Goal: Task Accomplishment & Management: Manage account settings

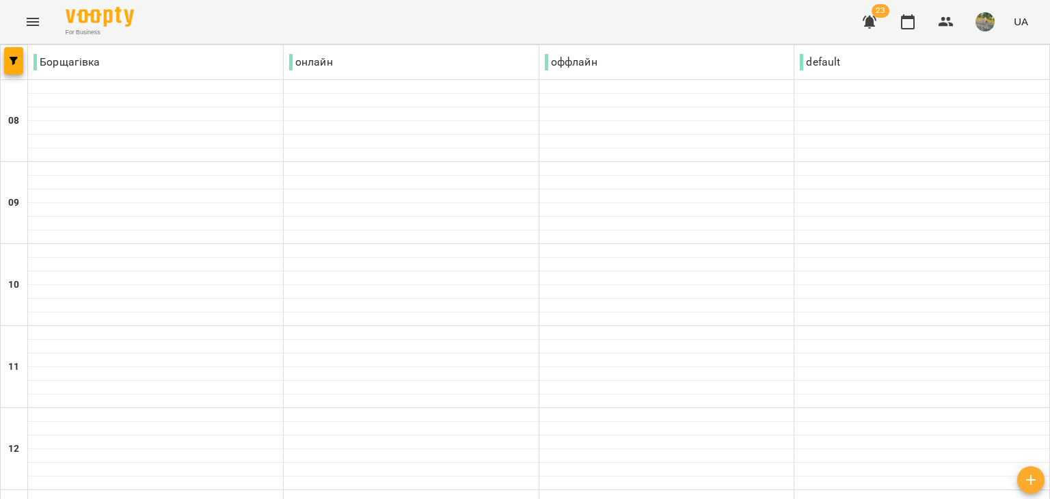
scroll to position [792, 0]
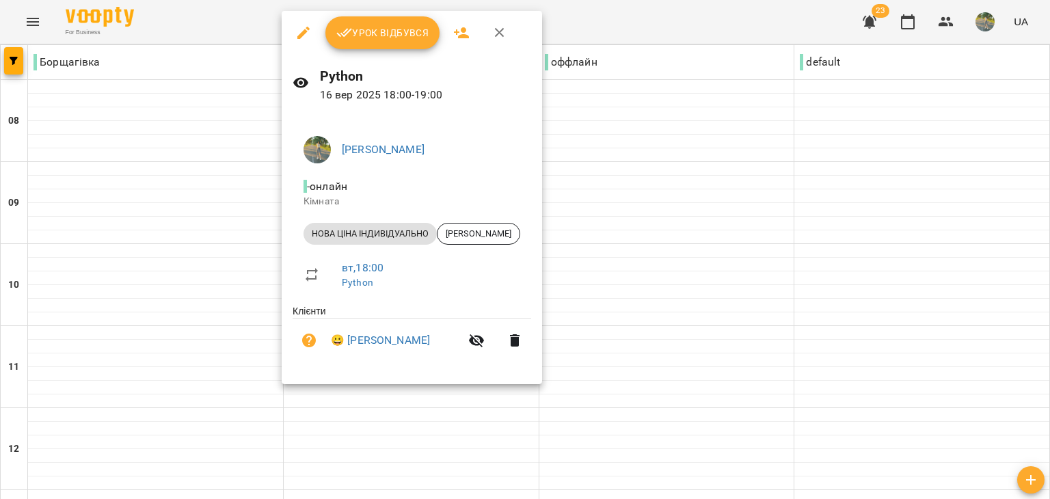
click at [399, 23] on button "Урок відбувся" at bounding box center [382, 32] width 115 height 33
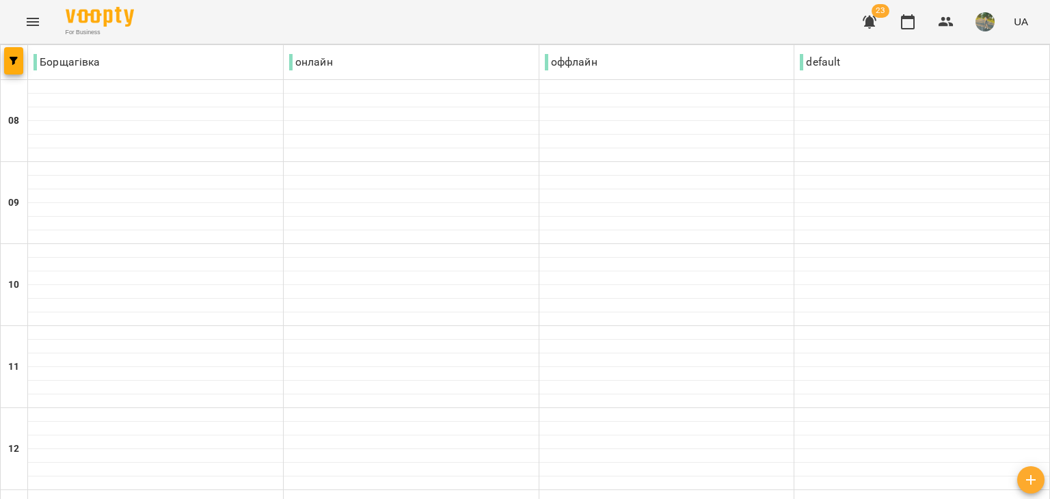
scroll to position [793, 0]
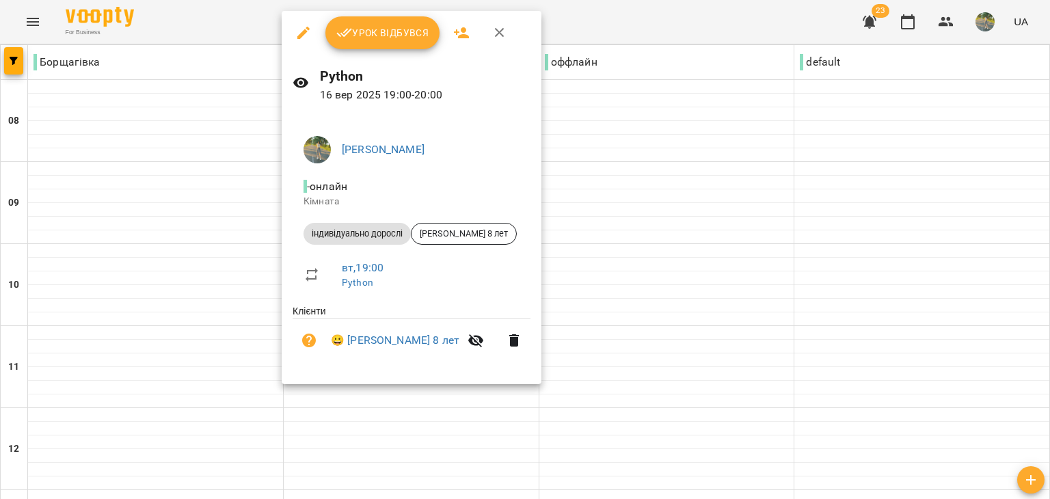
click at [358, 34] on span "Урок відбувся" at bounding box center [382, 33] width 93 height 16
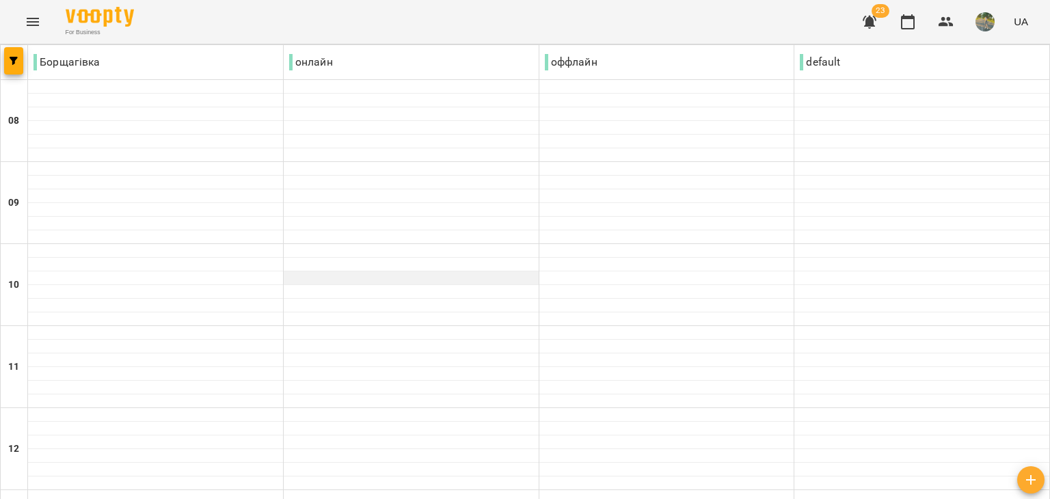
scroll to position [831, 0]
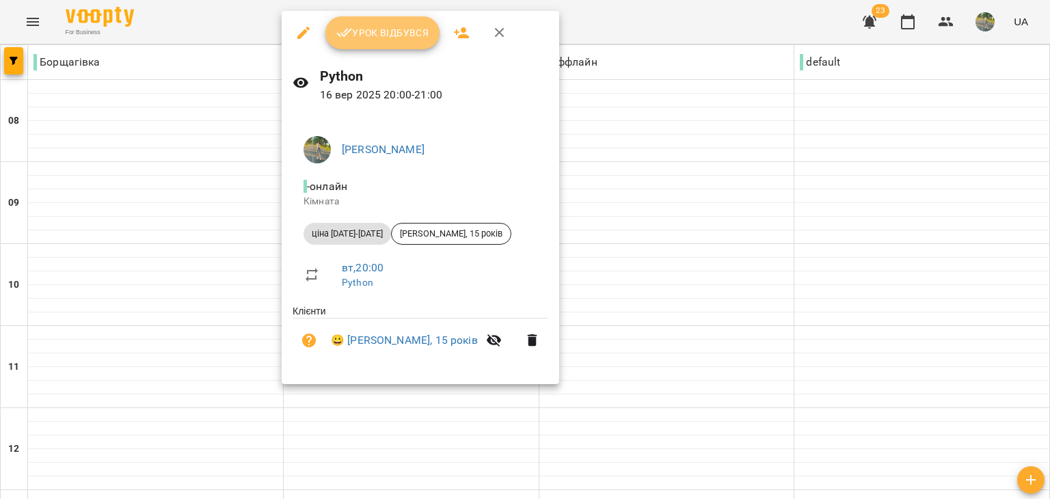
click at [374, 23] on button "Урок відбувся" at bounding box center [382, 32] width 115 height 33
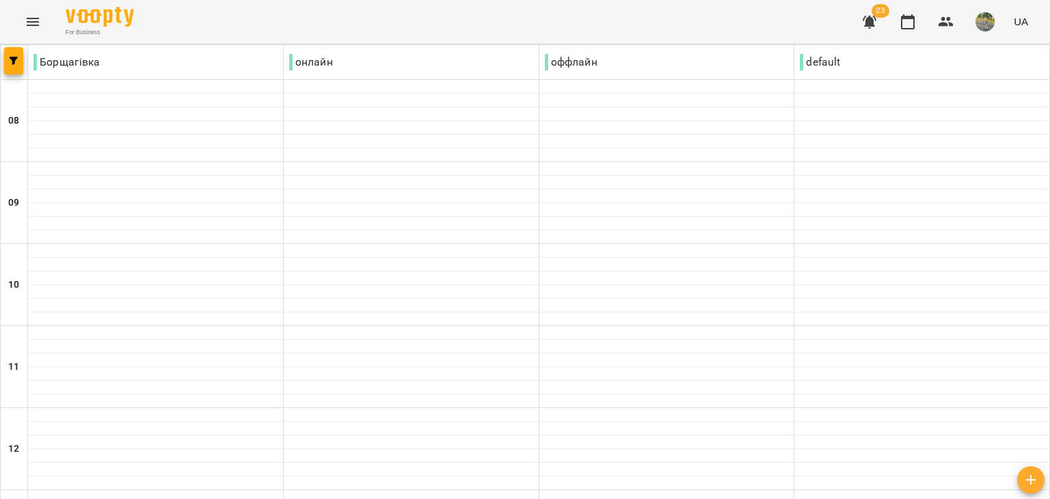
scroll to position [946, 0]
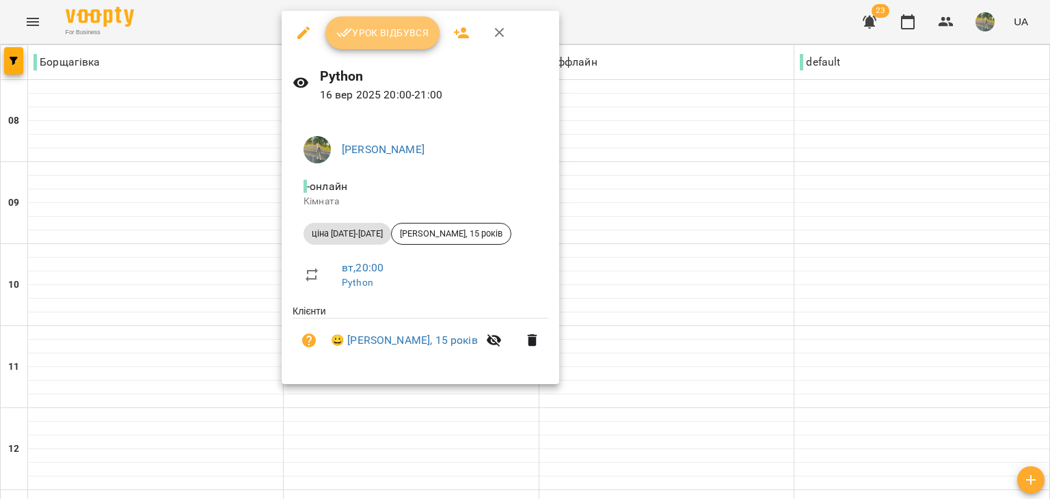
click at [355, 21] on button "Урок відбувся" at bounding box center [382, 32] width 115 height 33
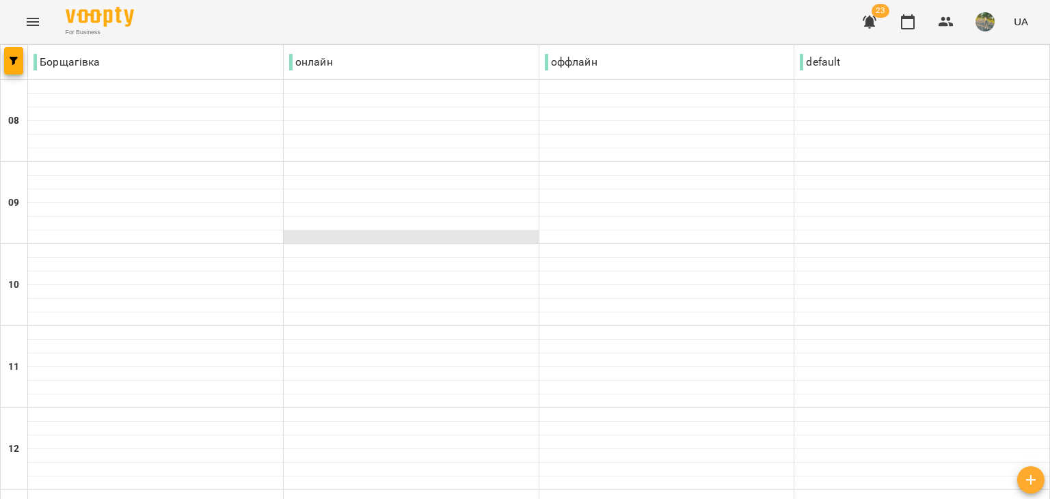
scroll to position [875, 0]
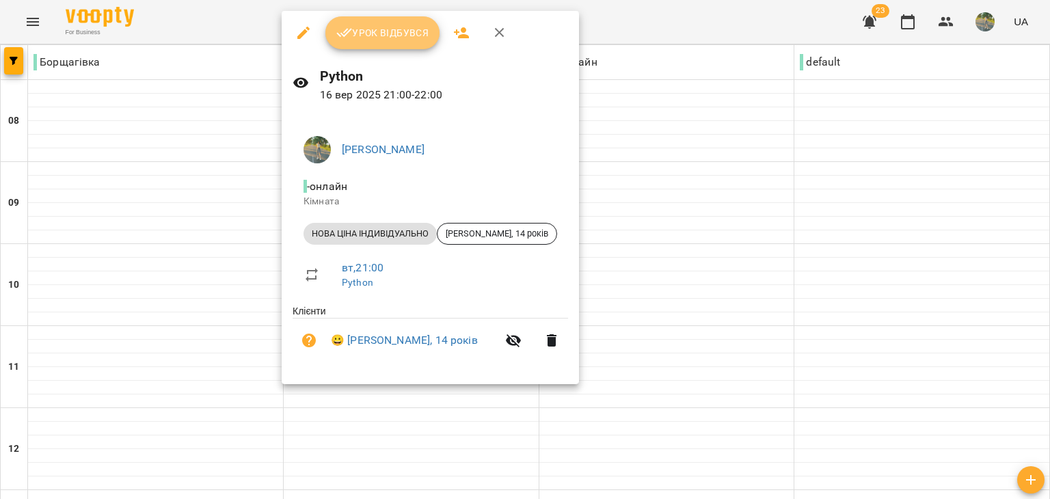
click at [360, 43] on button "Урок відбувся" at bounding box center [382, 32] width 115 height 33
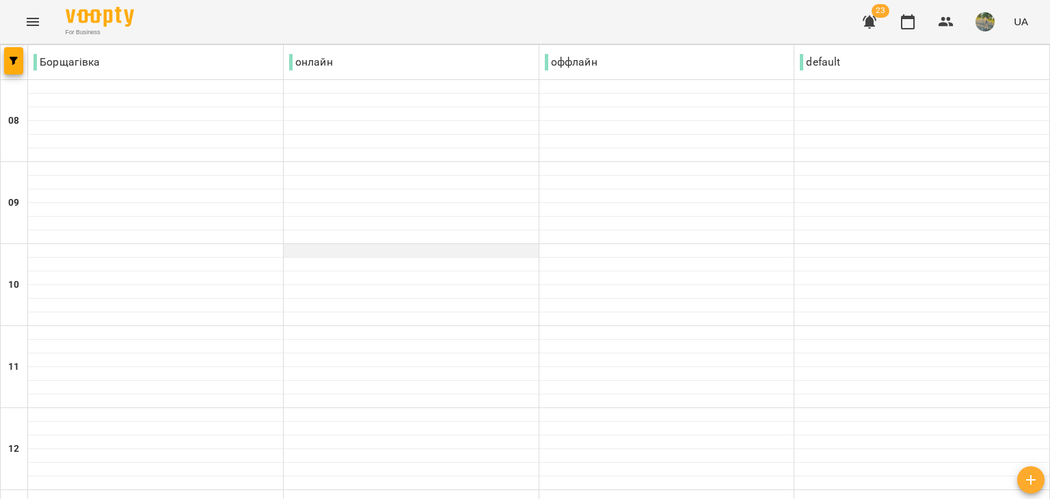
scroll to position [883, 0]
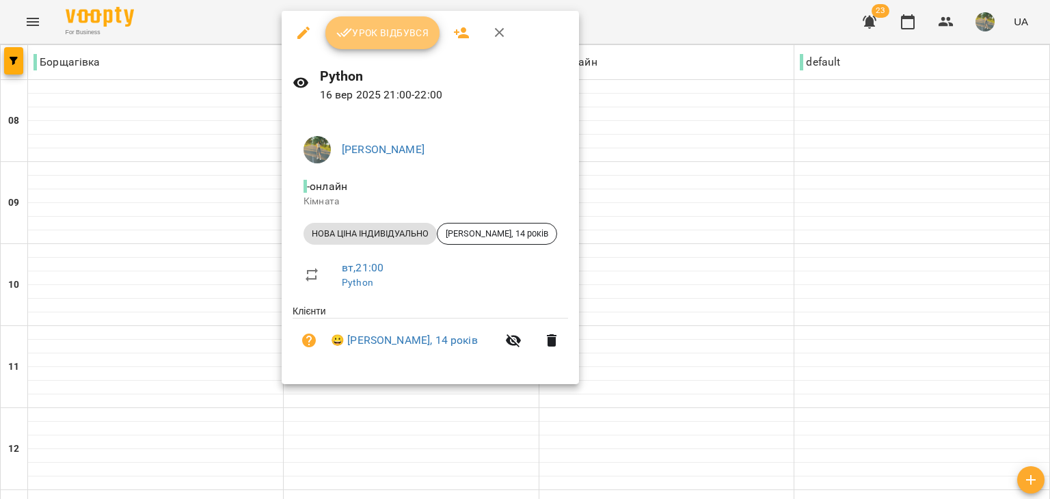
click at [350, 34] on icon "button" at bounding box center [344, 33] width 16 height 16
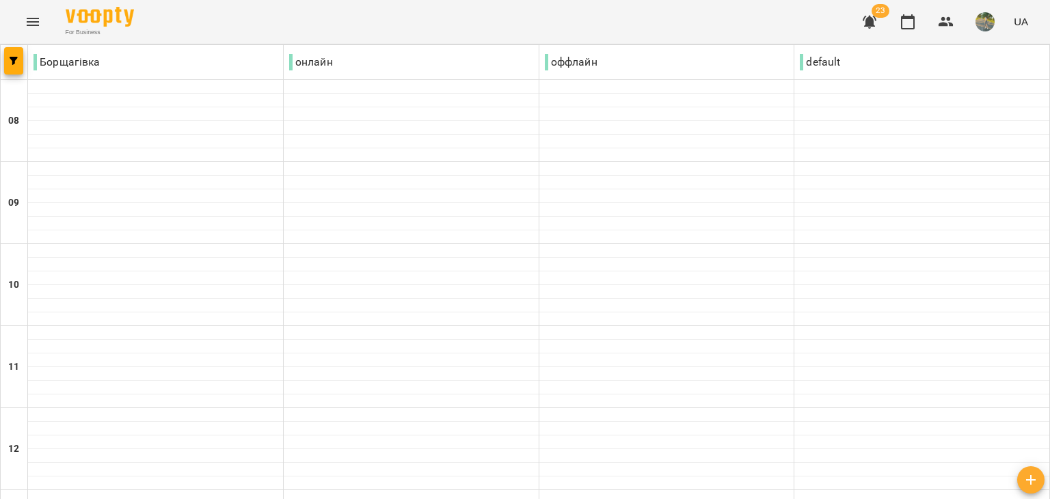
scroll to position [946, 0]
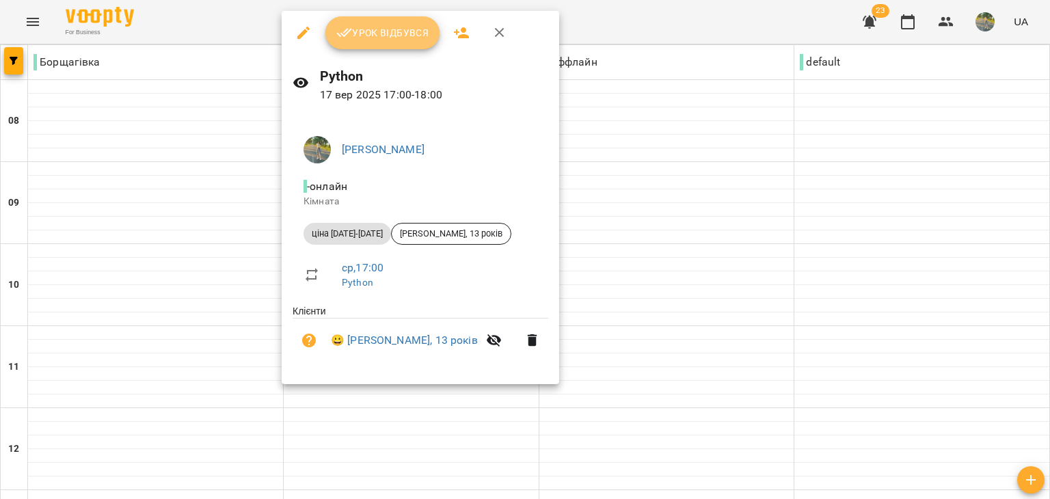
click at [397, 35] on span "Урок відбувся" at bounding box center [382, 33] width 93 height 16
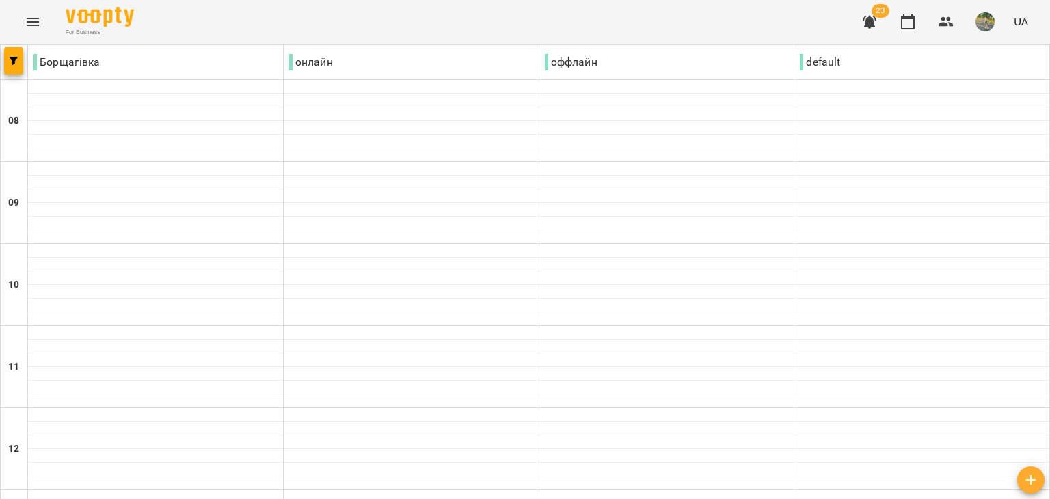
scroll to position [665, 0]
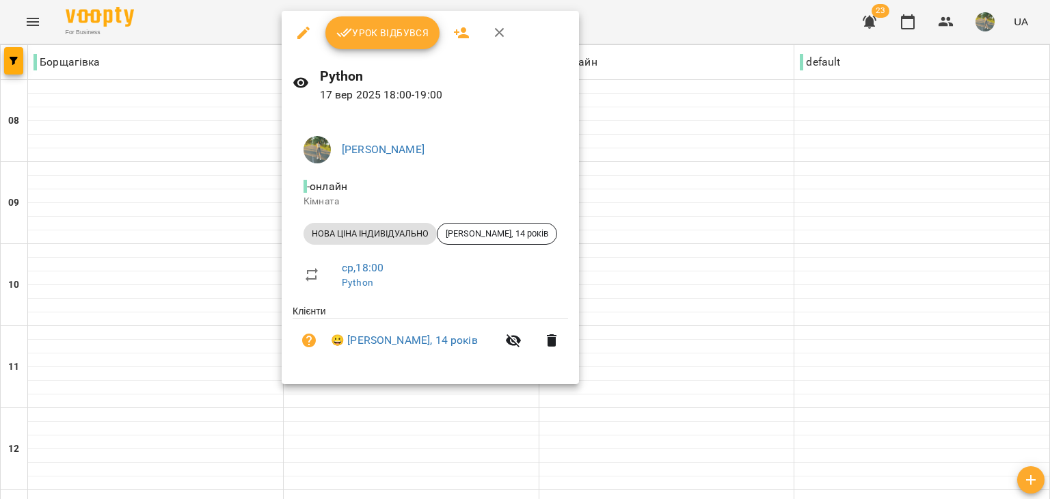
click at [378, 28] on span "Урок відбувся" at bounding box center [382, 33] width 93 height 16
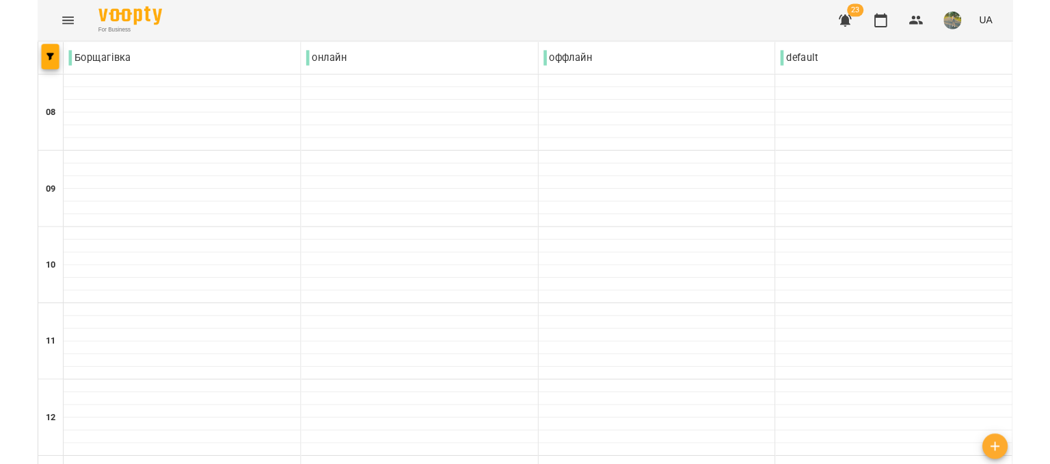
scroll to position [790, 0]
